Goal: Find specific page/section: Find specific page/section

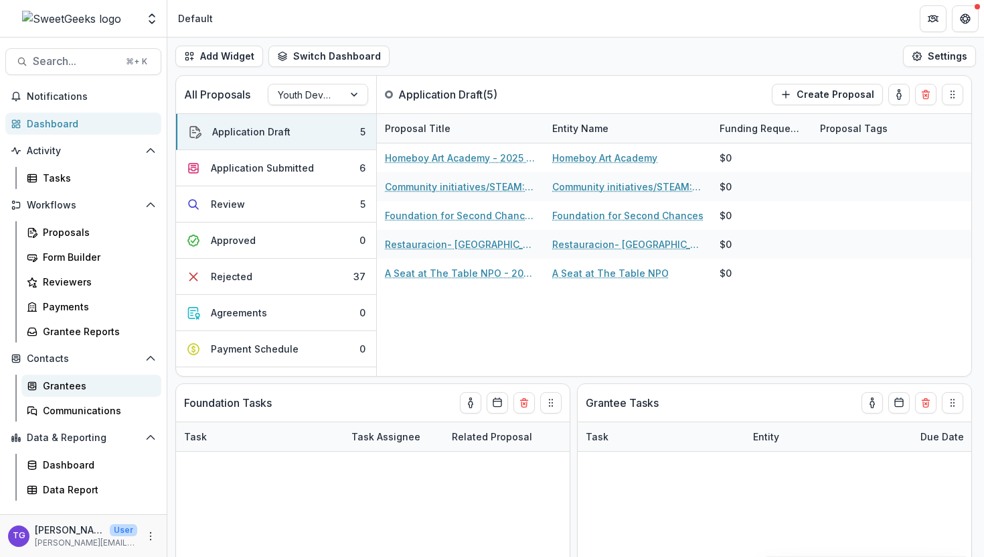
click at [104, 380] on div "Grantees" at bounding box center [97, 385] width 108 height 14
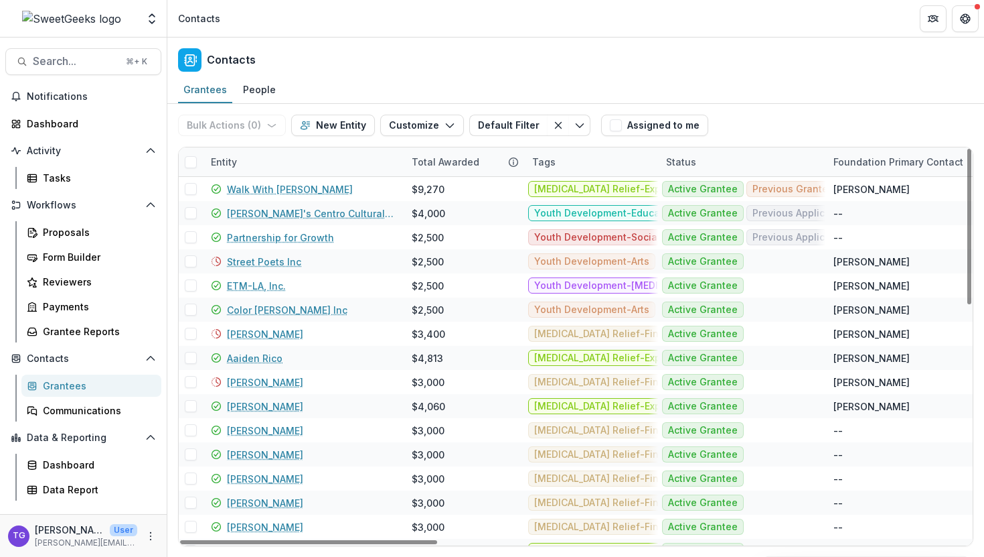
click at [314, 158] on div "Entity" at bounding box center [303, 161] width 201 height 29
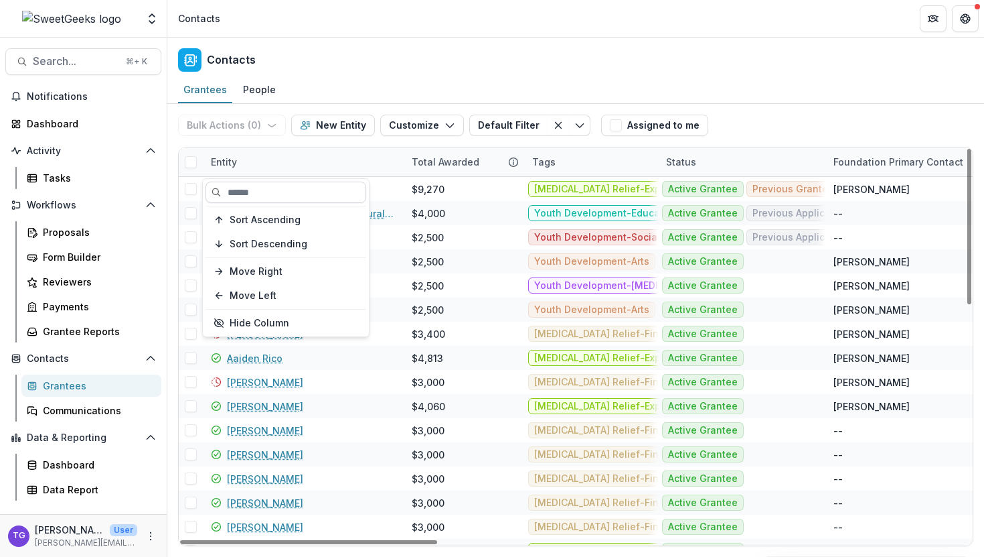
click at [295, 193] on input at bounding box center [286, 191] width 161 height 21
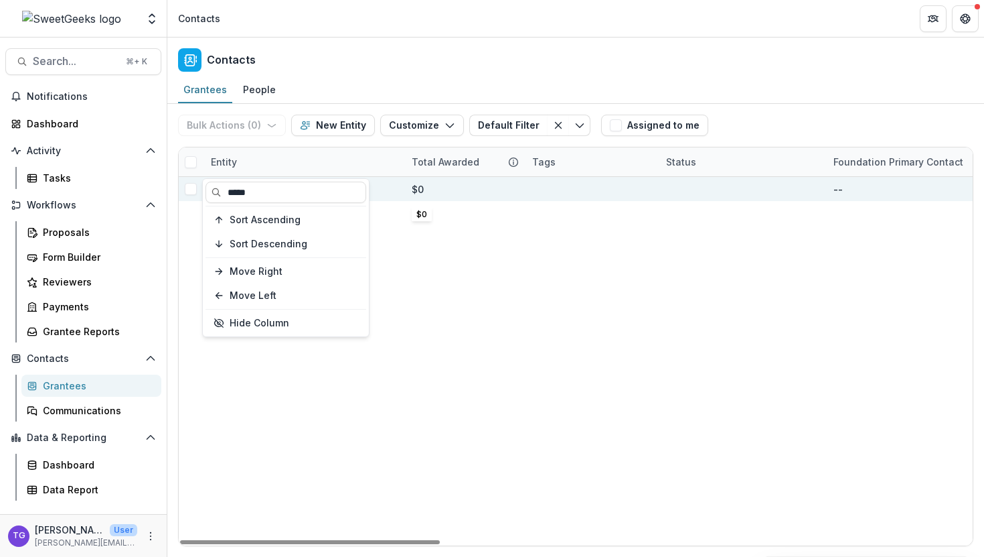
type input "*****"
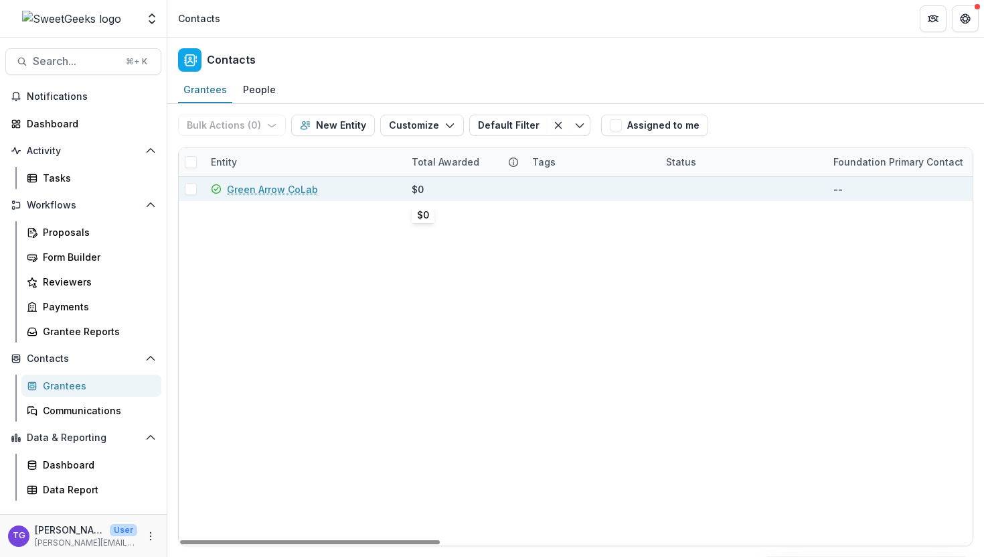
click at [479, 188] on div "$0" at bounding box center [464, 189] width 104 height 24
click at [303, 185] on link "Green Arrow CoLab" at bounding box center [272, 189] width 91 height 14
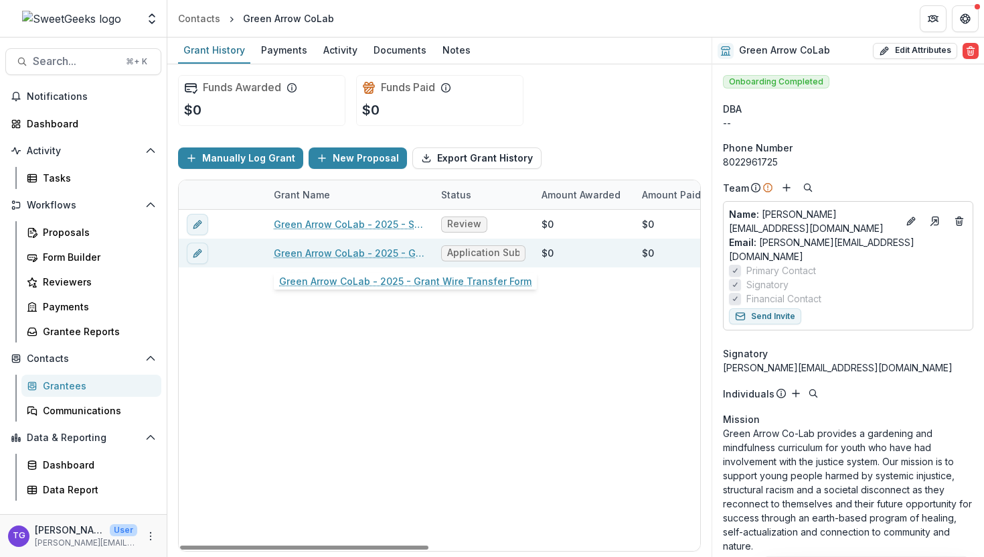
click at [338, 252] on link "Green Arrow CoLab - 2025 - Grant Wire Transfer Form" at bounding box center [349, 253] width 151 height 14
